Goal: Information Seeking & Learning: Learn about a topic

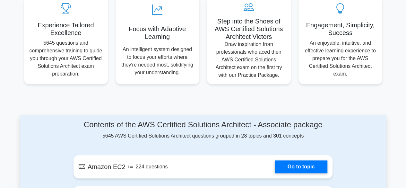
scroll to position [280, 0]
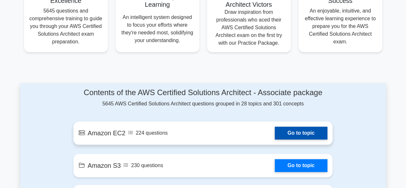
click at [303, 130] on link "Go to topic" at bounding box center [301, 132] width 53 height 13
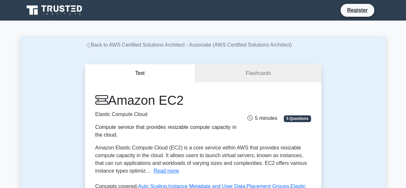
click at [87, 46] on icon at bounding box center [88, 45] width 6 height 6
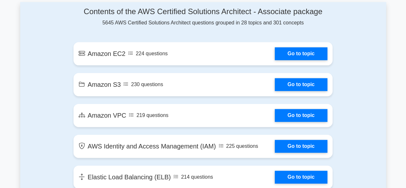
scroll to position [385, 0]
